Goal: Communication & Community: Answer question/provide support

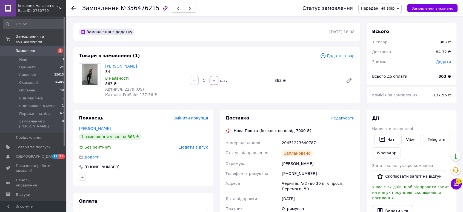
click at [339, 119] on span "Редагувати" at bounding box center [342, 118] width 23 height 4
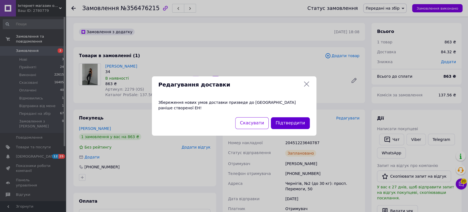
click at [287, 121] on button "Підтвердити" at bounding box center [290, 123] width 39 height 12
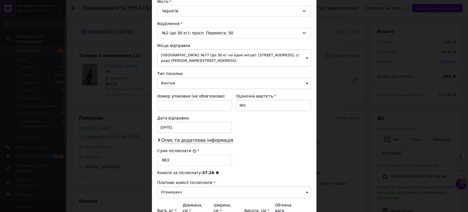
scroll to position [180, 0]
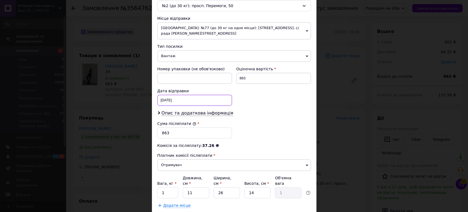
click at [167, 98] on div "10.08.2025 < 2025 > < Август > Пн Вт Ср Чт Пт Сб Вс 28 29 30 31 1 2 3 4 5 6 7 8…" at bounding box center [194, 100] width 75 height 11
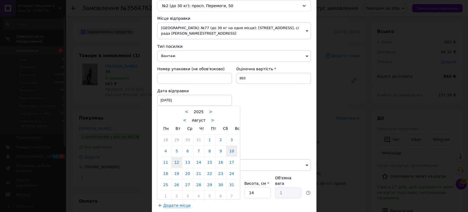
click at [173, 165] on link "12" at bounding box center [176, 162] width 11 height 11
type input "12.08.2025"
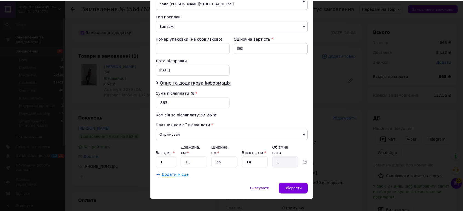
scroll to position [211, 0]
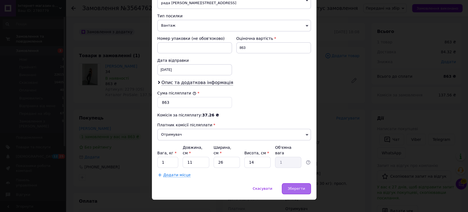
click at [297, 186] on span "Зберегти" at bounding box center [296, 188] width 17 height 4
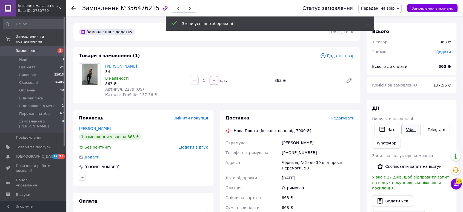
click at [412, 130] on link "Viber" at bounding box center [411, 130] width 19 height 12
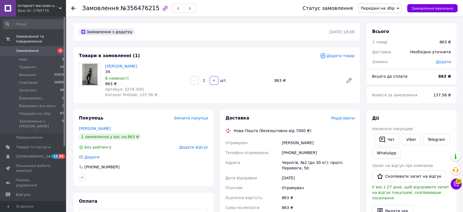
drag, startPoint x: 99, startPoint y: 111, endPoint x: 102, endPoint y: 111, distance: 3.0
click at [99, 111] on div "Покупець Змінити покупця Здор Алёна 1 замовлення у вас на 863 ₴ Без рейтингу До…" at bounding box center [143, 147] width 140 height 76
click at [379, 133] on div "Чат" at bounding box center [386, 139] width 27 height 14
click at [379, 133] on button "Чат" at bounding box center [386, 139] width 25 height 12
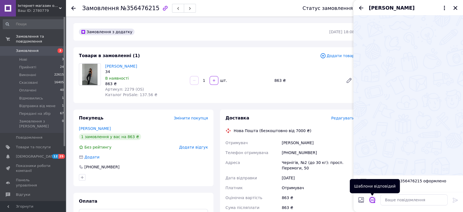
click at [373, 200] on icon "Відкрити шаблони відповідей" at bounding box center [372, 200] width 6 height 6
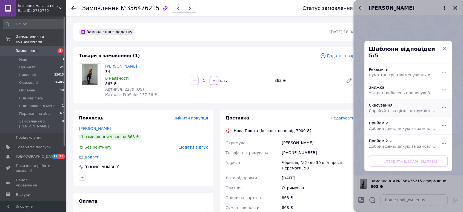
click at [383, 108] on span "Спробуйте за цією інструкцією, буду дуже вдячна https://odessa.prom.ua/ua/p1653…" at bounding box center [402, 110] width 67 height 5
type textarea "Спробуйте за цією інструкцією, буду дуже вдячна https://odessa.prom.ua/ua/p1653…"
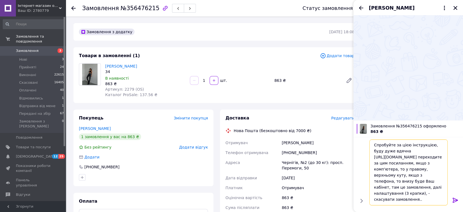
scroll to position [42, 0]
drag, startPoint x: 373, startPoint y: 145, endPoint x: 467, endPoint y: 226, distance: 124.2
click at [463, 211] on html "Інтернет-магазин одягу та взуття Bebest-Style Ваш ID: 2780779 Сайт Інтернет-маг…" at bounding box center [231, 210] width 463 height 421
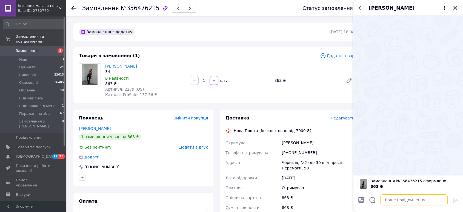
scroll to position [0, 0]
click at [162, 7] on icon "button" at bounding box center [165, 8] width 7 height 7
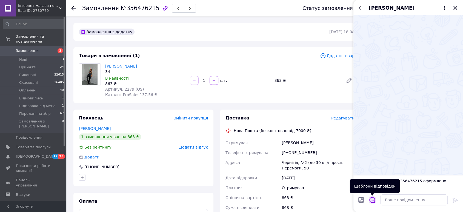
click at [371, 201] on icon "Відкрити шаблони відповідей" at bounding box center [372, 200] width 6 height 6
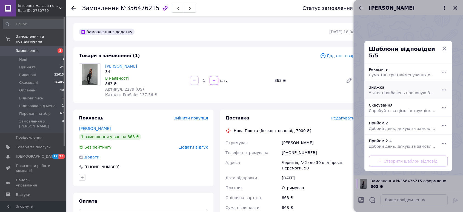
click at [378, 90] on span "У якості вибачень пропоную Вам знижку 100 грн на будь який товар з сайту." at bounding box center [402, 92] width 67 height 5
type textarea "У якості вибачень пропоную Вам знижку 100 грн на будь який товар з сайту."
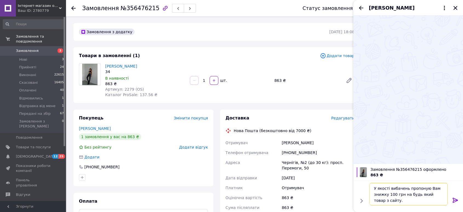
scroll to position [0, 0]
drag, startPoint x: 386, startPoint y: 200, endPoint x: 397, endPoint y: 208, distance: 13.5
click at [397, 208] on div "У якості вибачень пропоную Вам знижку 100 грн на будь який товар з сайту. У яко…" at bounding box center [409, 196] width 110 height 32
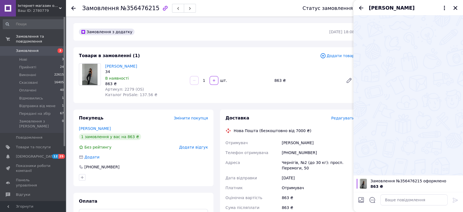
click at [93, 110] on div "Покупець Змінити покупця Здор Алёна 1 замовлення у вас на 863 ₴ Без рейтингу До…" at bounding box center [143, 147] width 140 height 76
drag, startPoint x: 104, startPoint y: 65, endPoint x: 140, endPoint y: 89, distance: 43.3
click at [140, 89] on div "Сірі джинси жіночі мом 34 В наявності 863 ₴ Артикул: 2279 (OS) Каталог ProSale:…" at bounding box center [145, 80] width 85 height 36
copy div "Сірі джинси жіночі мом 34 В наявності 863 ₴ Артикул: 2279 (OS)"
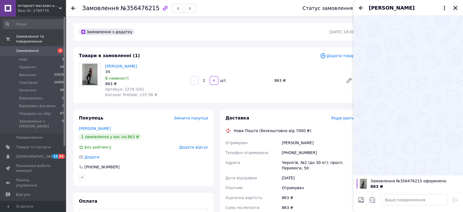
click at [454, 7] on icon "Закрити" at bounding box center [456, 8] width 4 height 4
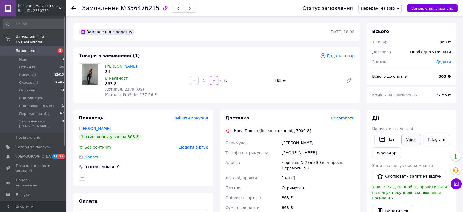
click at [407, 140] on link "Viber" at bounding box center [411, 139] width 19 height 12
click at [115, 115] on div "Покупець Змінити покупця" at bounding box center [143, 118] width 129 height 6
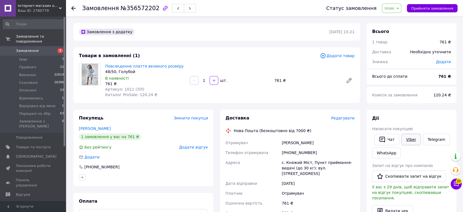
click at [403, 138] on link "Viber" at bounding box center [411, 139] width 19 height 12
click at [394, 9] on span "Нове" at bounding box center [390, 8] width 10 height 4
click at [394, 46] on li "Оплачено" at bounding box center [403, 44] width 42 height 8
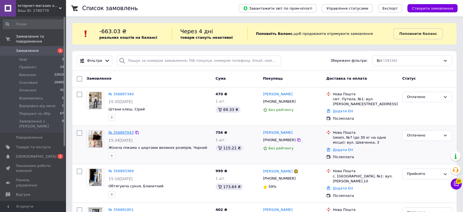
click at [117, 133] on link "№ 356897043" at bounding box center [121, 132] width 25 height 4
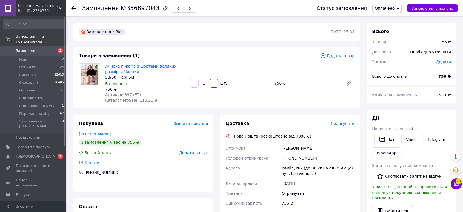
click at [110, 110] on div "Замовлення з Bigl 12.08.2025 | 15:34 Товари в замовленні (1) Додати товар Жіноч…" at bounding box center [216, 210] width 293 height 375
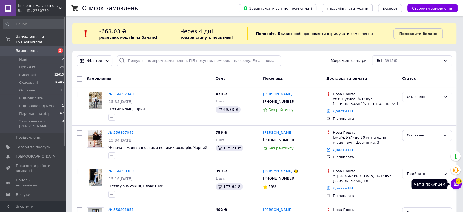
click at [458, 184] on icon at bounding box center [456, 183] width 5 height 5
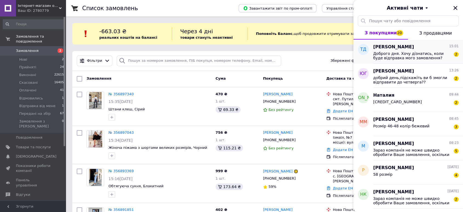
click at [389, 57] on span "Доброго дня. Хочу дізнатись, коли буде відправка мого замовлення?" at bounding box center [412, 55] width 78 height 9
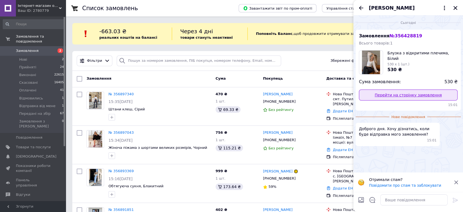
click at [385, 97] on link "Перейти на сторінку замовлення" at bounding box center [408, 94] width 99 height 11
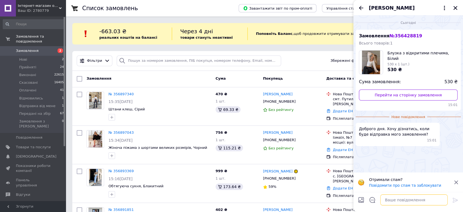
click at [391, 201] on textarea at bounding box center [413, 199] width 67 height 11
type textarea "Добрий день, завтра відправлять"
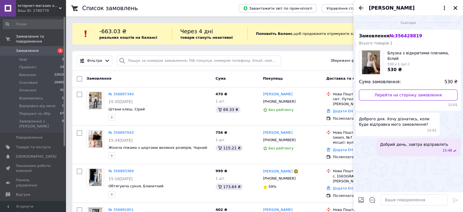
click at [362, 8] on icon "Назад" at bounding box center [361, 8] width 7 height 7
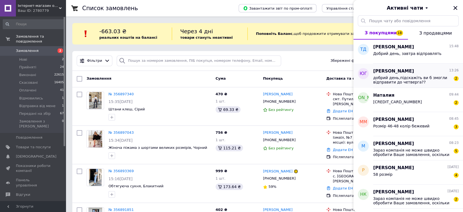
click at [404, 79] on span "добрий день,підскажіть ви б змогли відправити до четверга??" at bounding box center [412, 79] width 78 height 9
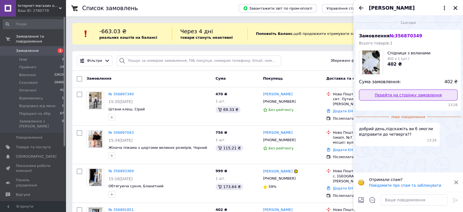
click at [394, 95] on link "Перейти на сторінку замовлення" at bounding box center [408, 94] width 99 height 11
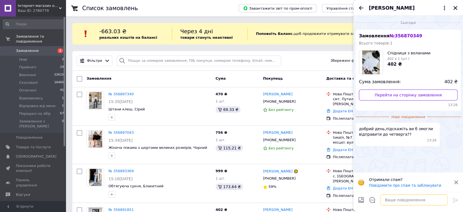
click at [399, 202] on textarea at bounding box center [413, 199] width 67 height 11
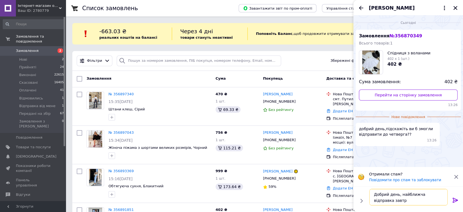
type textarea "Добрий день, найближча відправка завтра"
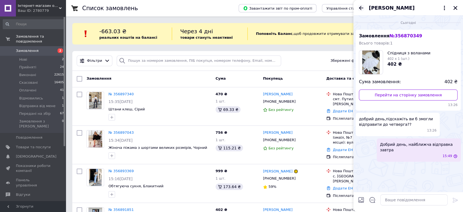
click at [363, 8] on icon "Назад" at bounding box center [361, 8] width 4 height 4
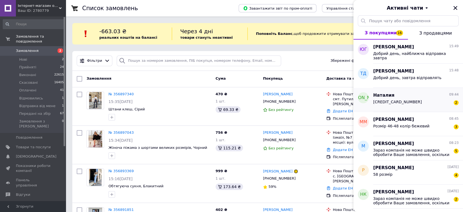
click at [395, 99] on div "4149499076487733 2" at bounding box center [416, 102] width 86 height 9
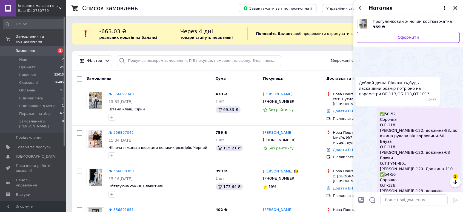
scroll to position [481, 0]
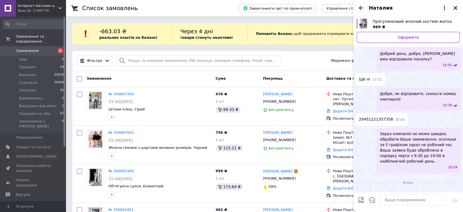
copy span "4149499076487733"
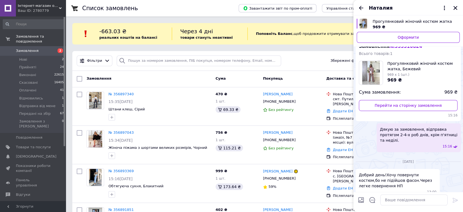
scroll to position [223, 0]
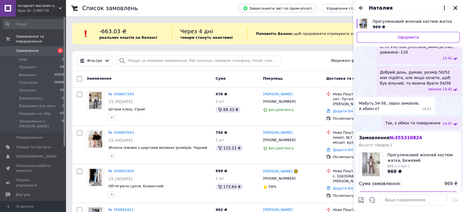
click at [391, 191] on link "Перейти на сторінку замовлення" at bounding box center [408, 196] width 99 height 11
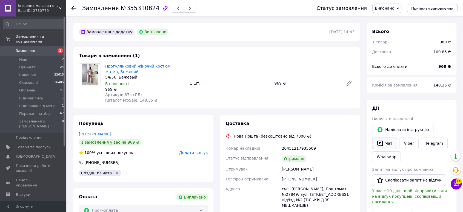
click at [386, 143] on button "Чат" at bounding box center [384, 143] width 25 height 12
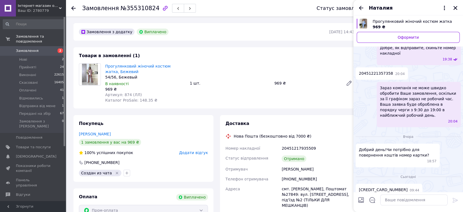
scroll to position [542, 0]
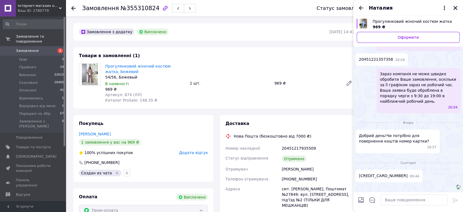
click at [456, 7] on icon "Закрити" at bounding box center [456, 8] width 4 height 4
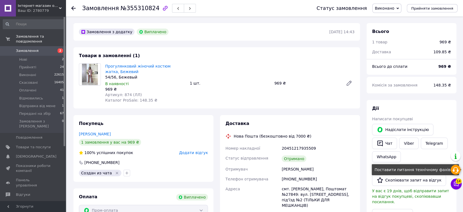
click at [455, 169] on icon at bounding box center [456, 169] width 7 height 7
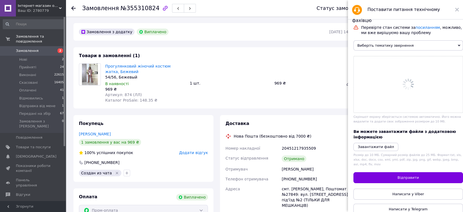
click at [382, 45] on span "Виберіть тематику звернення" at bounding box center [409, 45] width 110 height 10
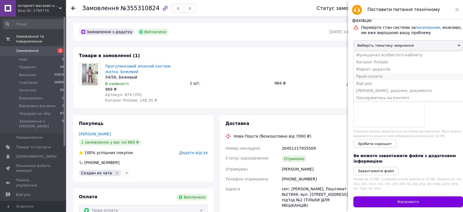
click at [371, 78] on li "Пром-оплата" at bounding box center [409, 76] width 110 height 7
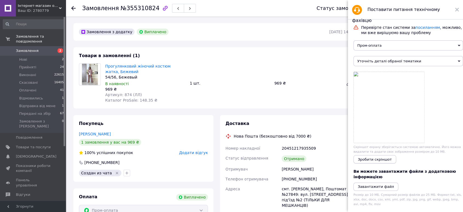
click at [376, 161] on span "Зробити скріншот" at bounding box center [375, 159] width 34 height 4
click at [380, 62] on span "Уточніть деталі обраної тематики" at bounding box center [409, 61] width 110 height 10
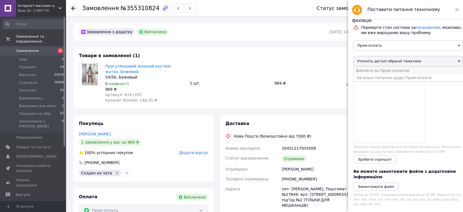
click at [372, 71] on li "Виплата за Пром-оплатою" at bounding box center [409, 70] width 110 height 7
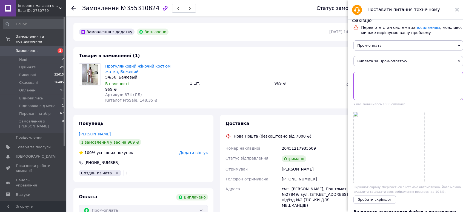
click at [369, 85] on textarea at bounding box center [409, 86] width 110 height 29
drag, startPoint x: 117, startPoint y: 9, endPoint x: 150, endPoint y: 9, distance: 33.7
click at [150, 9] on div "Замовлення №355310824" at bounding box center [139, 8] width 114 height 9
click at [149, 9] on div "Замовлення №355310824" at bounding box center [139, 8] width 114 height 9
click at [121, 10] on span "№355310824" at bounding box center [140, 8] width 39 height 7
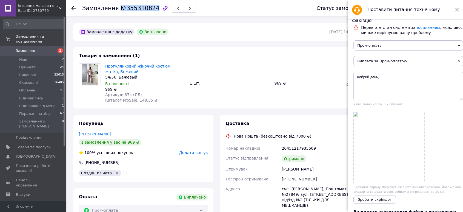
drag, startPoint x: 116, startPoint y: 7, endPoint x: 149, endPoint y: 8, distance: 33.2
click at [149, 8] on span "№355310824" at bounding box center [140, 8] width 39 height 7
copy span "№355310824"
click at [382, 78] on textarea "Добрий день," at bounding box center [409, 86] width 110 height 29
paste textarea "№355310824"
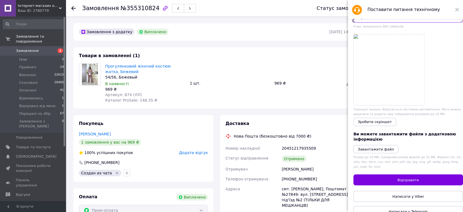
scroll to position [91, 0]
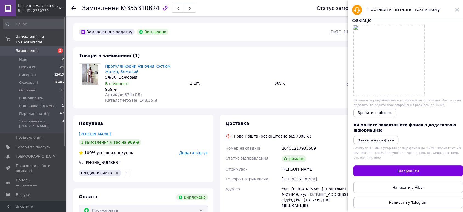
type textarea "Добрий день, по замовленню №355310824 клієнтка зробила повернення товару і їй п…"
click at [375, 141] on button "Завантажити файл" at bounding box center [376, 140] width 45 height 8
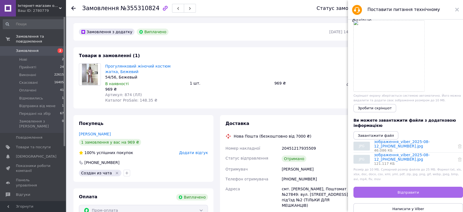
click at [406, 194] on span "Відправити" at bounding box center [408, 192] width 21 height 4
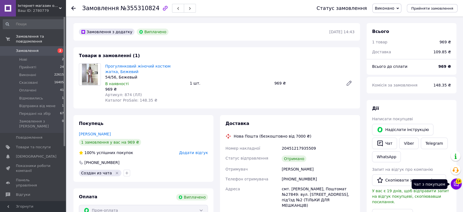
click at [457, 182] on span "14" at bounding box center [459, 179] width 6 height 5
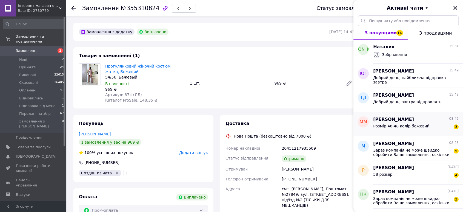
click at [390, 124] on span "Розмір 46-48 колір бежевий" at bounding box center [401, 126] width 56 height 4
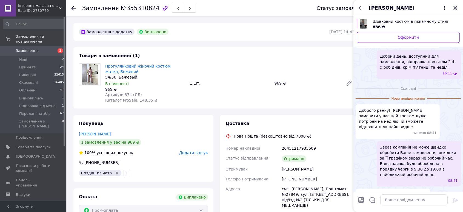
scroll to position [0, 0]
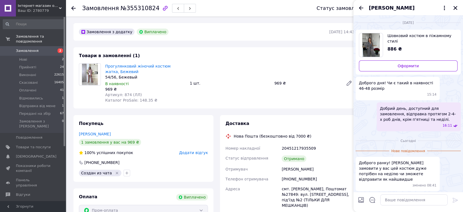
click at [390, 10] on span "Майя Матушевська" at bounding box center [392, 7] width 46 height 7
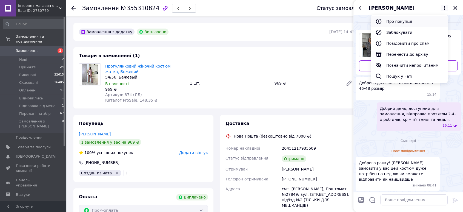
click at [394, 21] on button "Про покупця" at bounding box center [409, 21] width 77 height 11
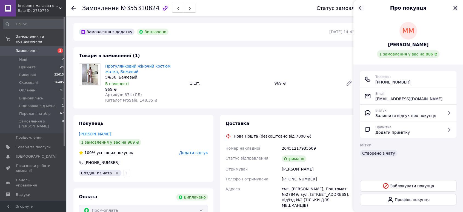
click at [362, 6] on icon "Назад" at bounding box center [361, 8] width 7 height 7
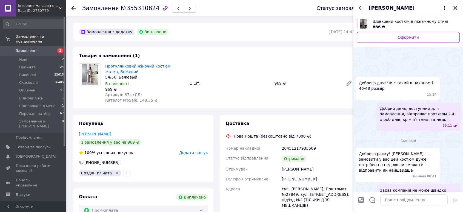
scroll to position [43, 0]
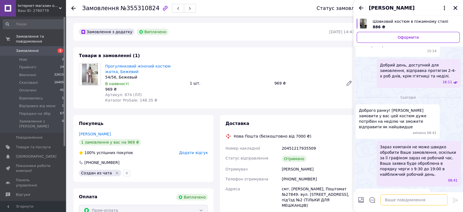
click at [414, 200] on textarea at bounding box center [413, 199] width 67 height 11
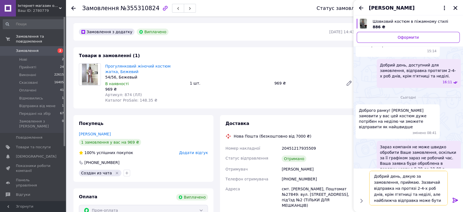
type textarea "Добрий день, дякую за замовлення, приймаю. Зазвичай відправка на протязі 2-4-х …"
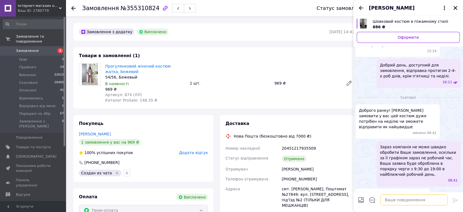
scroll to position [66, 0]
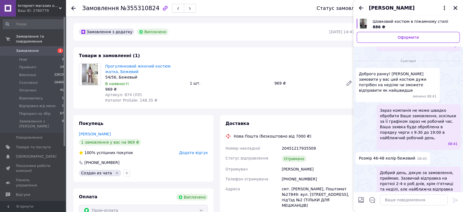
click at [413, 174] on span "Добрий день, дякую за замовлення, приймаю. Зазвичай відправка на протязі 2-4-х …" at bounding box center [419, 183] width 78 height 27
click at [414, 209] on button "Редагувати" at bounding box center [428, 214] width 66 height 11
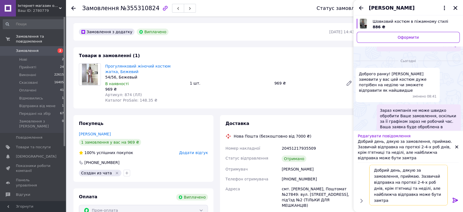
click at [387, 194] on textarea "Добрий день, дякую за замовлення, приймаю. Зазвичай відправка на протязі 2-4-х …" at bounding box center [408, 184] width 78 height 41
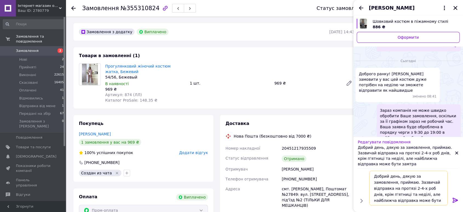
type textarea "Добрий день, дякую за замовлення, приймаю. Зазвичай відправка на протязі 2-4-х …"
click at [458, 199] on icon at bounding box center [455, 200] width 7 height 7
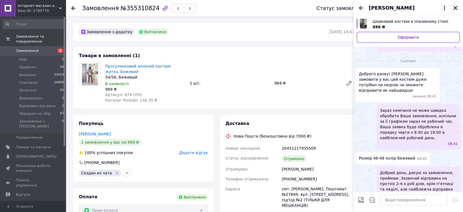
click at [362, 9] on icon "Назад" at bounding box center [361, 8] width 7 height 7
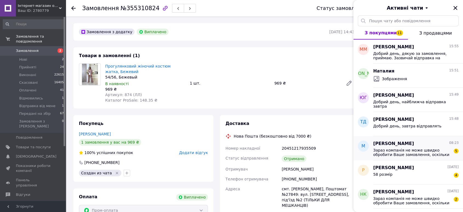
click at [397, 148] on span "Зараз компанія не може швидко обробити Ваше замовлення, оскільки за її графіком…" at bounding box center [412, 152] width 78 height 9
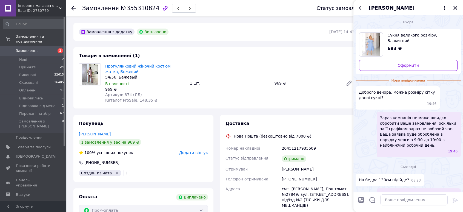
scroll to position [0, 0]
click at [371, 42] on img "Переглянути товар" at bounding box center [371, 45] width 18 height 24
click at [398, 201] on textarea at bounding box center [413, 199] width 67 height 11
type textarea "На жаль, буде трохи затісне"
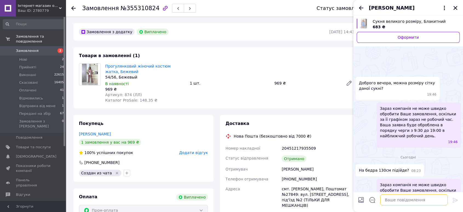
scroll to position [38, 0]
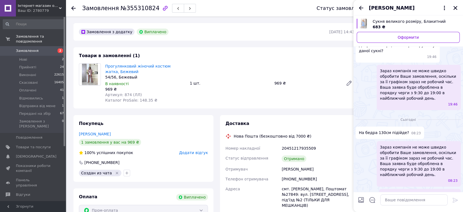
click at [363, 201] on input "Завантажити файли" at bounding box center [361, 199] width 7 height 7
type input "C:\fakepath\photo_2025-08-12_15-56-12.jpg"
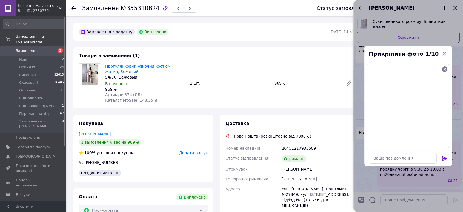
click at [445, 158] on icon at bounding box center [444, 158] width 5 height 5
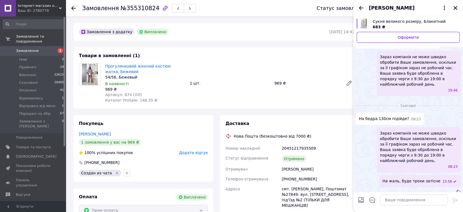
scroll to position [74, 0]
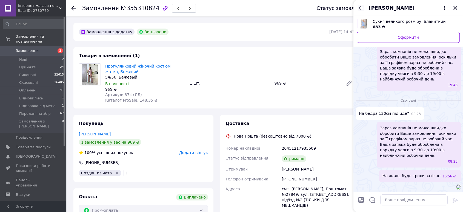
click at [362, 8] on icon "Назад" at bounding box center [361, 8] width 4 height 4
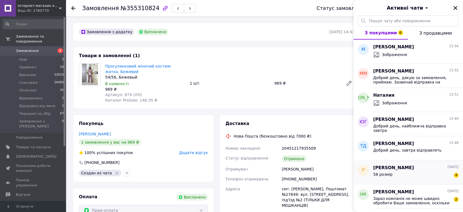
click at [394, 177] on div "58 розмір 4" at bounding box center [416, 175] width 86 height 9
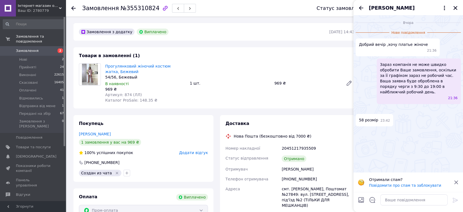
scroll to position [22, 0]
click at [360, 111] on img at bounding box center [358, 109] width 4 height 4
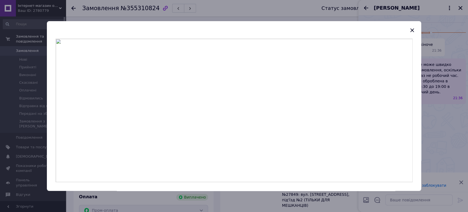
click at [432, 135] on div at bounding box center [234, 106] width 468 height 212
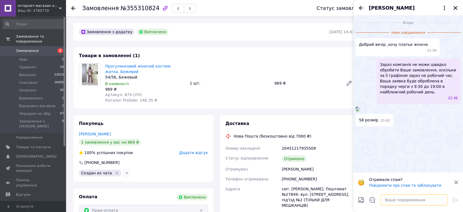
click at [395, 201] on textarea at bounding box center [413, 199] width 67 height 11
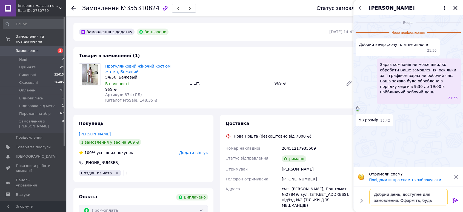
scroll to position [0, 0]
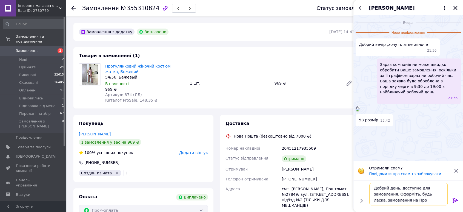
type textarea "Добрий день, доступне для замовлення. Оформіть, будь ласка, замовлення на Пром"
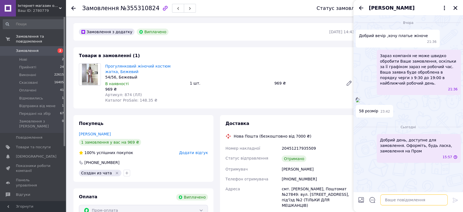
scroll to position [33, 0]
click at [359, 8] on icon "Назад" at bounding box center [361, 8] width 4 height 4
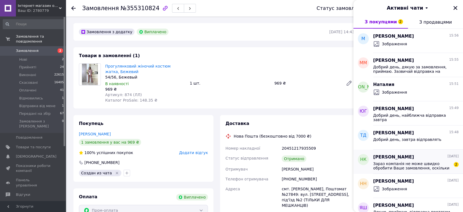
scroll to position [30, 0]
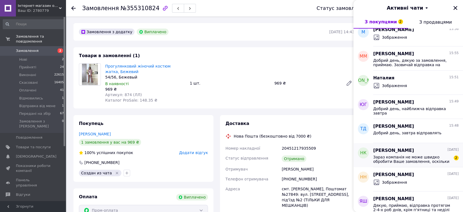
click at [395, 155] on span "Зараз компанія не може швидко обробити Ваше замовлення, оскільки за її графіком…" at bounding box center [412, 159] width 78 height 9
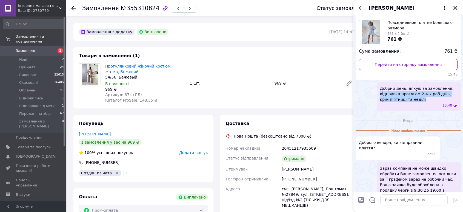
drag, startPoint x: 380, startPoint y: 94, endPoint x: 418, endPoint y: 98, distance: 38.6
click at [418, 98] on span "Добрий день, дякую за замовлення, відправка протягом 2-4-х роб днів, крім п'ятн…" at bounding box center [419, 94] width 78 height 16
copy span "відправка протягом 2-4-х роб днів, крім п'ятниці та неділі"
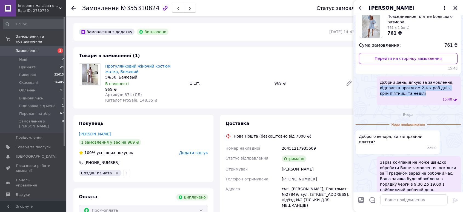
scroll to position [37, 0]
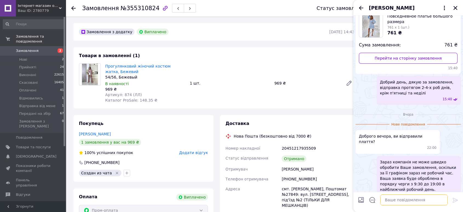
click at [397, 198] on textarea at bounding box center [413, 199] width 67 height 11
paste textarea "відправка протягом 2-4-х роб днів, крім п'ятниці та неділі"
type textarea "Добрий день, ще ні, як я писала вище, відправка протягом 2-4-х роб днів, крім п…"
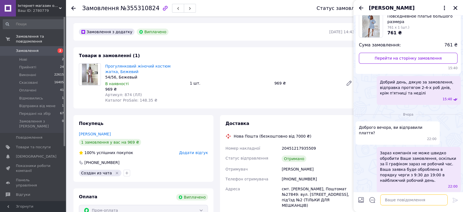
scroll to position [73, 0]
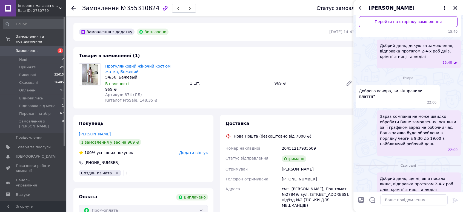
click at [363, 8] on icon "Назад" at bounding box center [361, 8] width 7 height 7
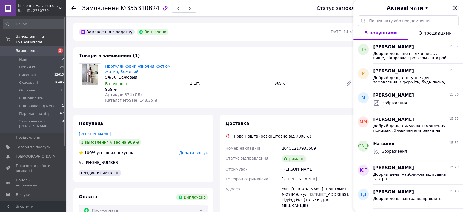
click at [455, 7] on icon "Закрити" at bounding box center [455, 7] width 5 height 5
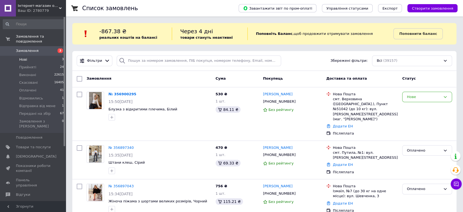
click at [38, 56] on li "Нові 3" at bounding box center [33, 60] width 67 height 8
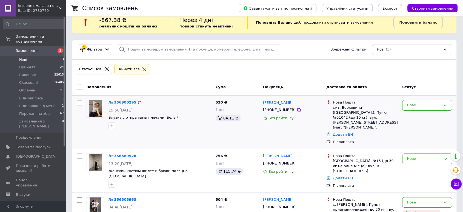
scroll to position [21, 0]
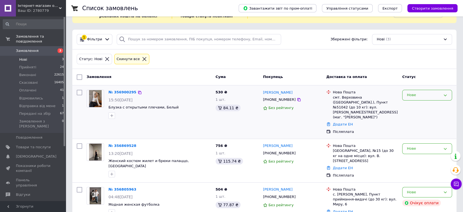
click at [417, 92] on div "Нове" at bounding box center [427, 95] width 50 height 11
click at [414, 135] on li "Оплачено" at bounding box center [427, 137] width 49 height 10
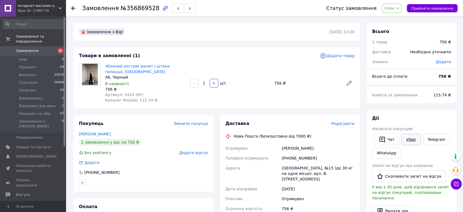
click at [411, 138] on link "Viber" at bounding box center [411, 139] width 19 height 12
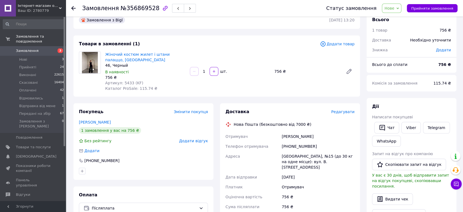
scroll to position [30, 0]
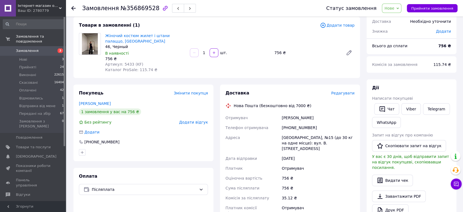
click at [394, 7] on span "Нове" at bounding box center [390, 8] width 10 height 4
click at [401, 42] on li "Оплачено" at bounding box center [403, 44] width 42 height 8
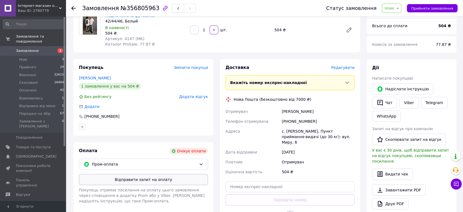
scroll to position [61, 0]
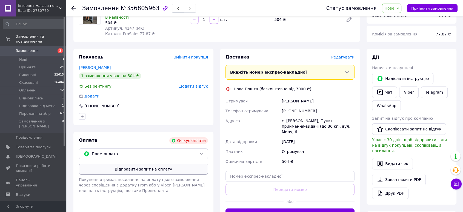
click at [124, 167] on button "Відправити запит на оплату" at bounding box center [143, 168] width 129 height 11
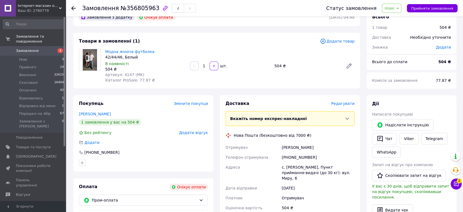
scroll to position [0, 0]
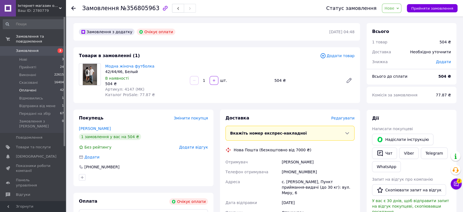
click at [25, 88] on span "Оплачені" at bounding box center [27, 90] width 17 height 5
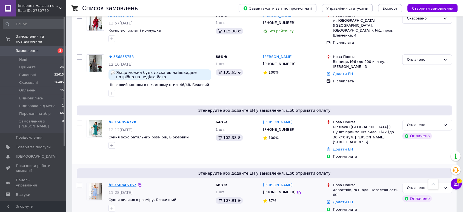
click at [122, 183] on link "№ 356845367" at bounding box center [123, 185] width 28 height 4
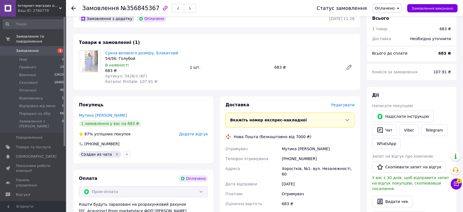
scroll to position [30, 0]
click at [379, 132] on icon "button" at bounding box center [379, 130] width 5 height 6
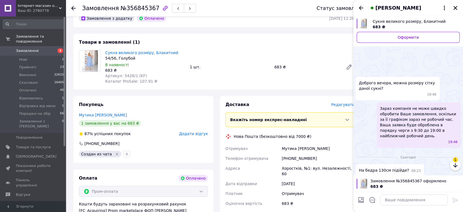
scroll to position [113, 0]
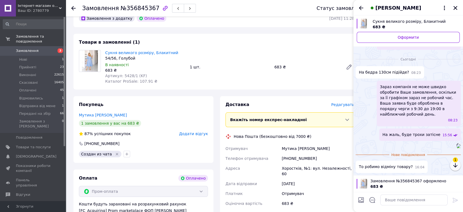
click at [455, 163] on icon "button" at bounding box center [455, 165] width 7 height 7
click at [454, 163] on icon "button" at bounding box center [455, 165] width 7 height 7
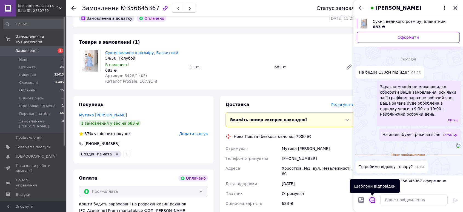
click at [373, 197] on icon "Відкрити шаблони відповідей" at bounding box center [372, 200] width 6 height 6
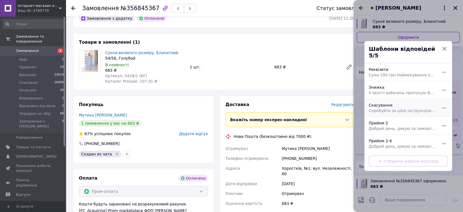
click at [380, 108] on span "Спробуйте за цією інструкцією, буду дуже вдячна [URL][DOMAIN_NAME] переходите з…" at bounding box center [402, 110] width 67 height 5
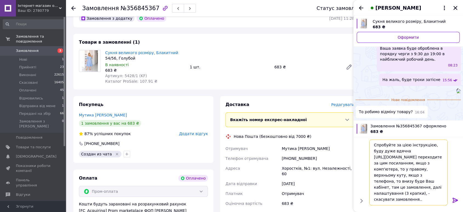
click at [373, 144] on textarea "Спробуйте за цією інструкцією, буду дуже вдячна [URL][DOMAIN_NAME] переходите з…" at bounding box center [408, 172] width 78 height 66
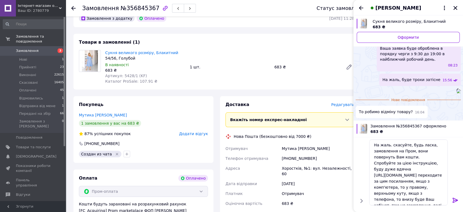
click at [163, 8] on icon "button" at bounding box center [165, 8] width 5 height 5
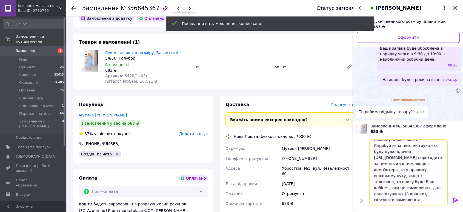
scroll to position [30, 0]
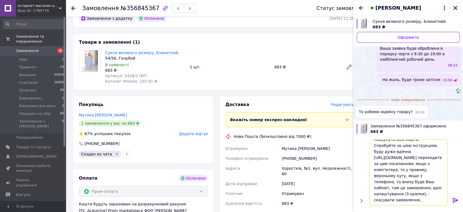
drag, startPoint x: 373, startPoint y: 175, endPoint x: 383, endPoint y: 198, distance: 25.6
click at [383, 198] on textarea "На жаль. скасуйте, будь ласка, замовлення на Пром, вони повернуть Вам кошти. Сп…" at bounding box center [408, 172] width 78 height 66
paste textarea "my.prom.ua/ua/cabinet/user/orders/356845367"
type textarea "На жаль. скасуйте, будь ласка, замовлення на Пром, вони повернуть Вам кошти. Сп…"
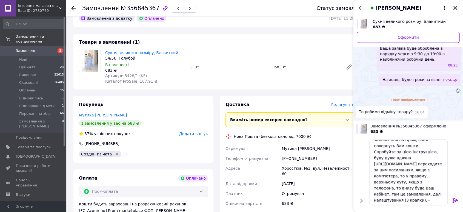
click at [454, 201] on icon at bounding box center [455, 200] width 7 height 7
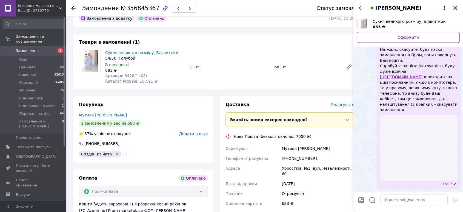
scroll to position [349, 0]
click at [394, 199] on textarea at bounding box center [413, 199] width 67 height 11
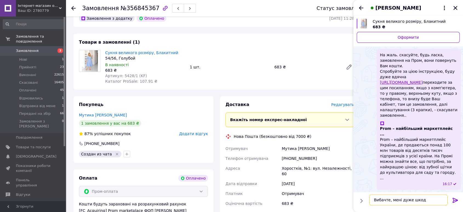
type textarea "Вибачте, мені дуже шкода"
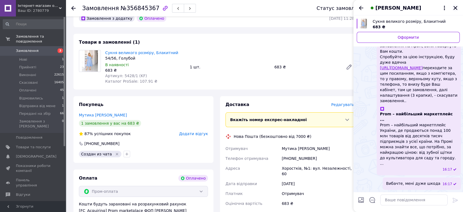
click at [452, 6] on button "Закрити" at bounding box center [455, 8] width 7 height 7
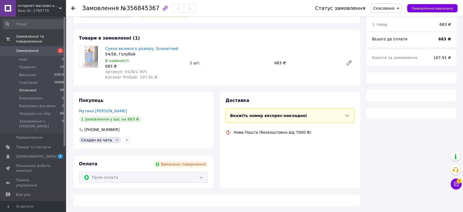
scroll to position [30, 0]
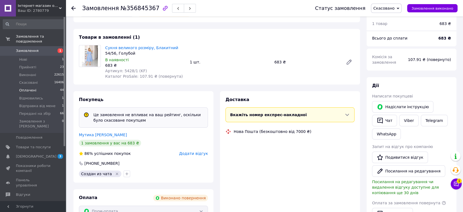
click at [28, 88] on span "Оплачені" at bounding box center [27, 90] width 17 height 5
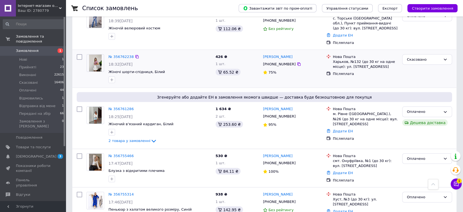
scroll to position [1096, 0]
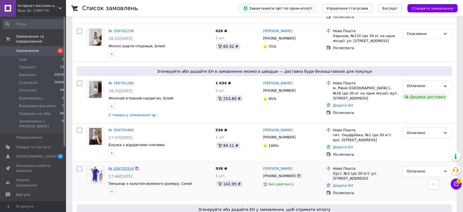
click at [122, 166] on link "№ 356755314" at bounding box center [121, 168] width 25 height 4
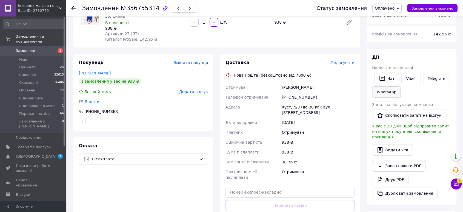
scroll to position [30, 0]
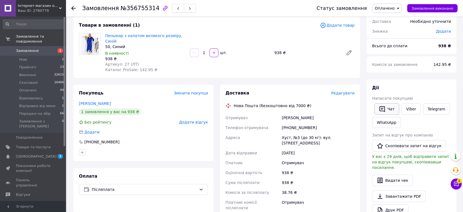
click at [387, 107] on button "Чат" at bounding box center [386, 109] width 25 height 12
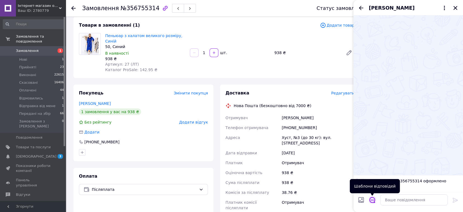
click at [373, 201] on icon "Відкрити шаблони відповідей" at bounding box center [372, 200] width 6 height 6
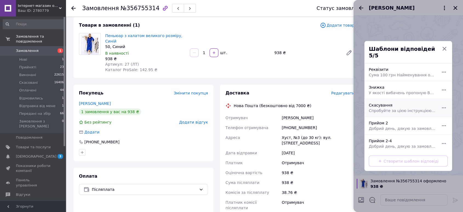
click at [376, 108] on span "Спробуйте за цією інструкцією, буду дуже вдячна [URL][DOMAIN_NAME] переходите з…" at bounding box center [402, 110] width 67 height 5
type textarea "Спробуйте за цією інструкцією, буду дуже вдячна [URL][DOMAIN_NAME] переходите з…"
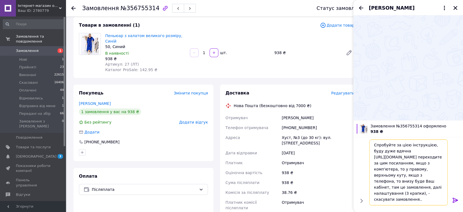
scroll to position [42, 0]
drag, startPoint x: 373, startPoint y: 144, endPoint x: 452, endPoint y: 218, distance: 107.8
click at [452, 211] on html "Інтернет-магазин одягу та взуття Bebest-Style Ваш ID: 2780779 Сайт Інтернет-маг…" at bounding box center [231, 172] width 463 height 404
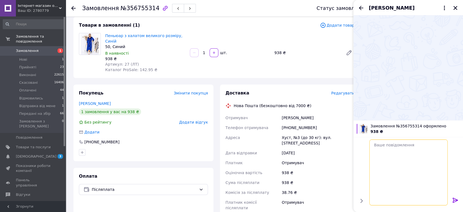
scroll to position [0, 0]
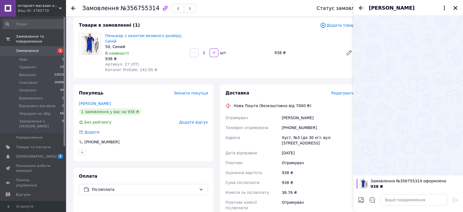
click at [107, 19] on div "Товари в замовленні (1) Додати товар Пеньюар з халатом великого розміру, Синій …" at bounding box center [216, 47] width 287 height 61
click at [162, 9] on icon "button" at bounding box center [165, 8] width 7 height 7
drag, startPoint x: 93, startPoint y: 78, endPoint x: 210, endPoint y: 92, distance: 117.3
click at [95, 78] on div "Замовлення з каталогу [DATE] 17:46 Товари в замовленні (1) Додати товар Пеньюар…" at bounding box center [216, 180] width 293 height 375
click at [360, 7] on icon "Назад" at bounding box center [361, 8] width 4 height 4
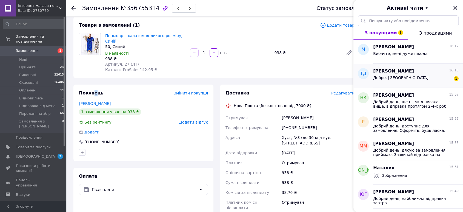
click at [405, 79] on div "Добре. [GEOGRAPHIC_DATA]. 1" at bounding box center [416, 78] width 86 height 9
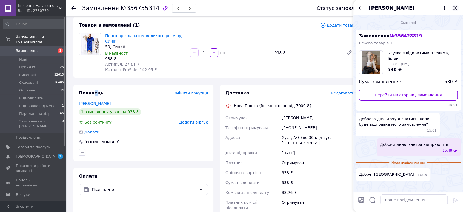
click at [456, 6] on icon "Закрити" at bounding box center [455, 7] width 5 height 5
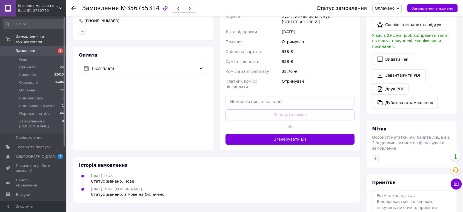
scroll to position [181, 0]
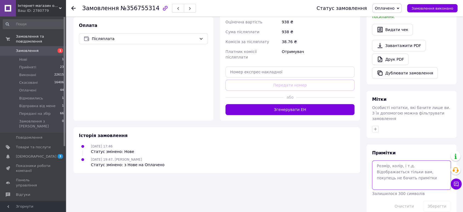
click at [389, 160] on textarea at bounding box center [411, 174] width 79 height 29
type textarea "скас"
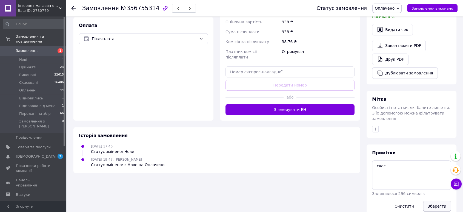
click at [435, 200] on button "Зберегти" at bounding box center [437, 205] width 28 height 11
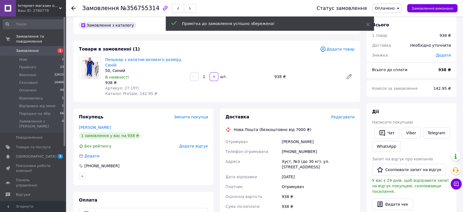
scroll to position [0, 0]
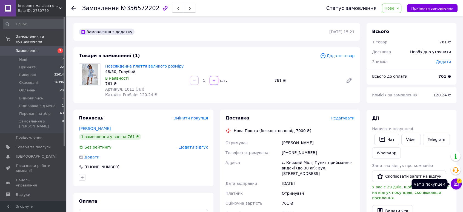
click at [456, 184] on icon at bounding box center [456, 183] width 5 height 5
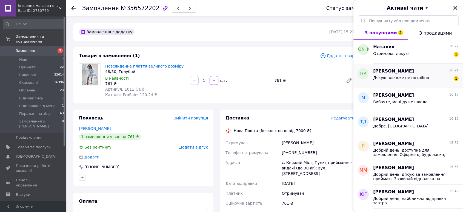
click at [386, 76] on span "Дякую але вже не потрібно" at bounding box center [401, 77] width 56 height 4
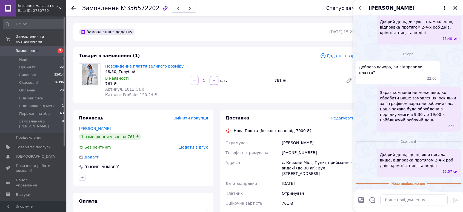
scroll to position [98, 0]
click at [389, 197] on textarea at bounding box center [413, 199] width 67 height 11
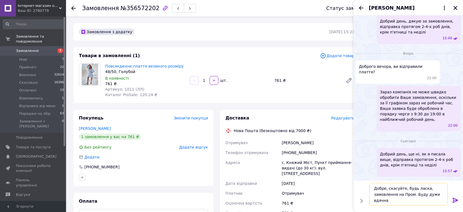
type textarea "Добре, скасуйте, будь ласка, замовлення на Пром. Буду дуже вдячна."
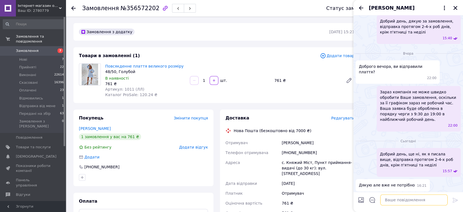
scroll to position [113, 0]
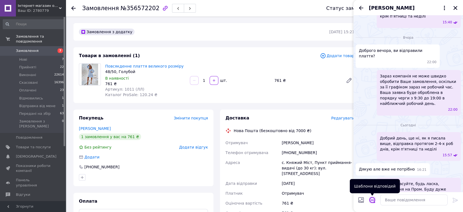
click at [372, 200] on icon "Відкрити шаблони відповідей" at bounding box center [372, 200] width 6 height 6
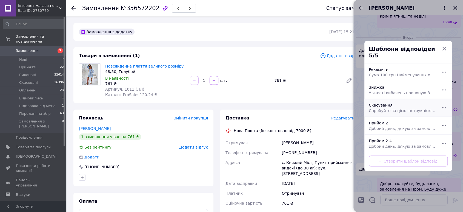
click at [381, 108] on span "Спробуйте за цією інструкцією, буду дуже вдячна https://odessa.prom.ua/ua/p1653…" at bounding box center [402, 110] width 67 height 5
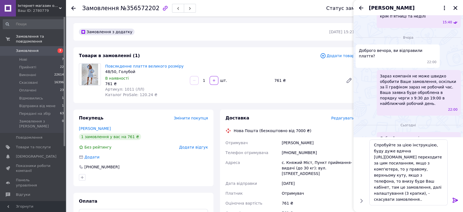
drag, startPoint x: 150, startPoint y: 6, endPoint x: 154, endPoint y: 7, distance: 3.3
click at [151, 6] on div "Замовлення №356572202" at bounding box center [139, 8] width 114 height 9
click at [163, 7] on icon "button" at bounding box center [165, 8] width 5 height 5
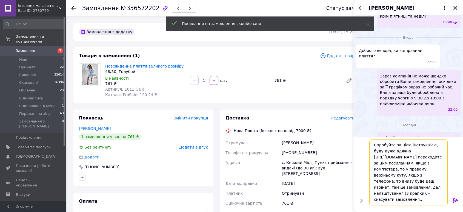
scroll to position [30, 0]
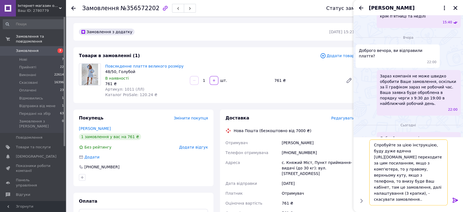
drag, startPoint x: 373, startPoint y: 157, endPoint x: 383, endPoint y: 179, distance: 24.3
click at [383, 179] on textarea "Спробуйте за цією інструкцією, буду дуже вдячна https://odessa.prom.ua/ua/p1653…" at bounding box center [408, 172] width 78 height 66
paste textarea "my.prom.ua/ua/cabinet/user/orders/356572202"
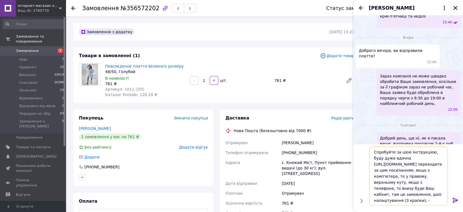
type textarea "Спробуйте за цією інструкцією, буду дуже вдячна https://my.prom.ua/ua/cabinet/u…"
click at [455, 198] on icon at bounding box center [455, 199] width 5 height 5
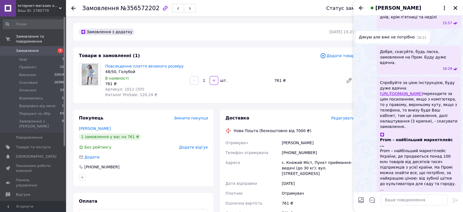
scroll to position [218, 0]
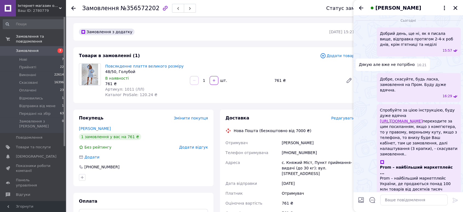
click at [361, 8] on icon "Назад" at bounding box center [361, 8] width 4 height 4
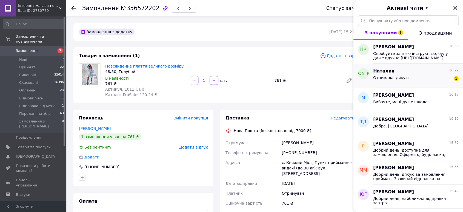
click at [387, 75] on span "Отримала, дякую" at bounding box center [390, 77] width 35 height 4
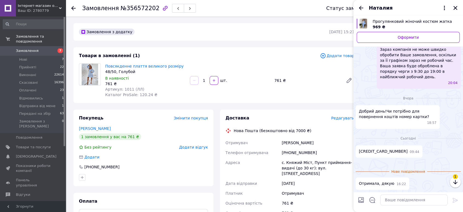
scroll to position [567, 0]
click at [398, 197] on textarea at bounding box center [413, 199] width 67 height 11
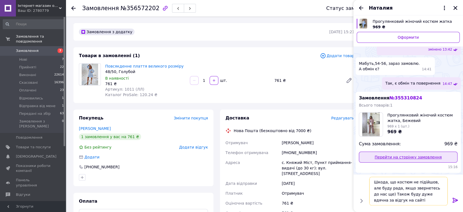
scroll to position [262, 0]
click at [395, 152] on link "Перейти на сторінку замовлення" at bounding box center [408, 157] width 99 height 11
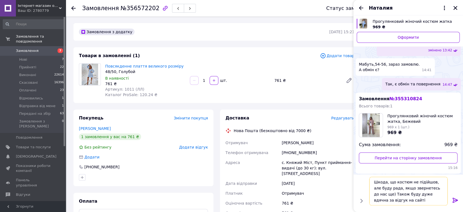
click at [397, 202] on textarea "Шкода, що костюм не підійшов, але буду рада, якщо звернетесь до нас ще) Також б…" at bounding box center [408, 191] width 78 height 29
paste textarea "https://prom.ua/s/IV0yO9R4tbi"
type textarea "Шкода, що костюм не підійшов, але буду рада, якщо звернетесь до нас ще) Також б…"
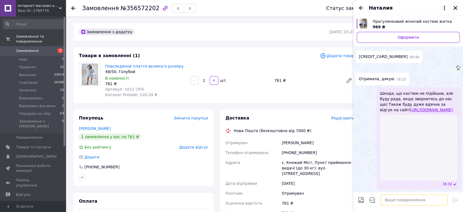
scroll to position [634, 0]
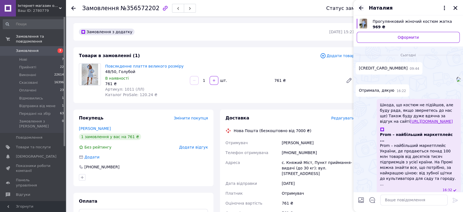
click at [360, 7] on icon "Назад" at bounding box center [361, 8] width 7 height 7
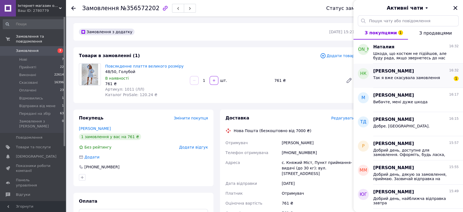
click at [394, 77] on span "Так я вже скасувала замовлення" at bounding box center [406, 77] width 67 height 4
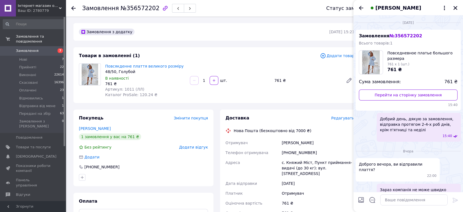
scroll to position [242, 0]
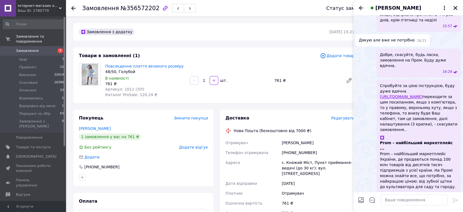
click at [457, 7] on icon "Закрити" at bounding box center [455, 7] width 5 height 5
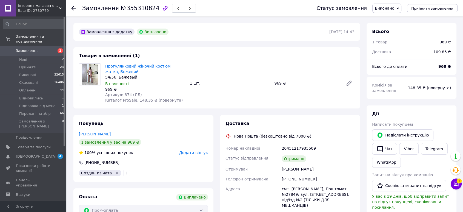
scroll to position [30, 0]
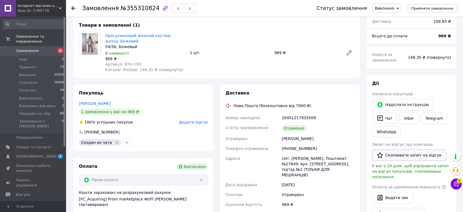
click at [397, 155] on button "Скопіювати запит на відгук" at bounding box center [409, 155] width 74 height 12
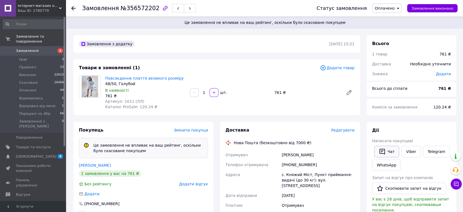
click at [382, 149] on icon "button" at bounding box center [382, 151] width 7 height 7
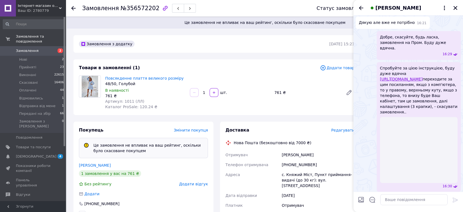
scroll to position [232, 0]
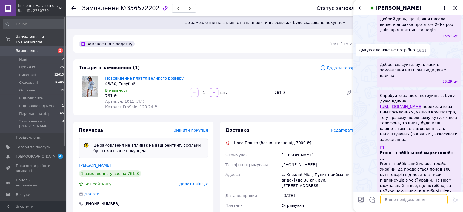
click at [386, 203] on textarea at bounding box center [413, 199] width 67 height 11
type textarea "Дякую."
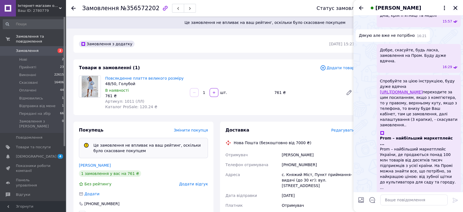
click at [453, 7] on icon "Закрити" at bounding box center [455, 7] width 5 height 5
